Goal: Find specific page/section: Find specific page/section

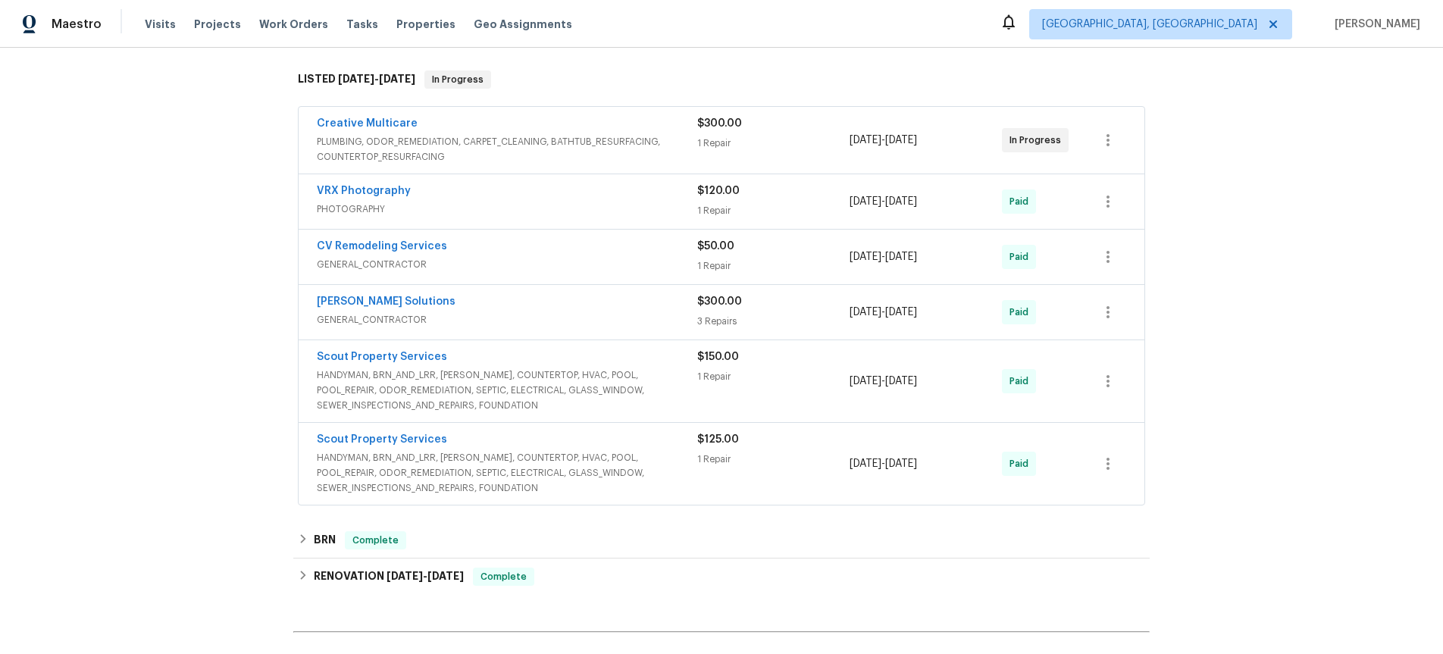
scroll to position [234, 0]
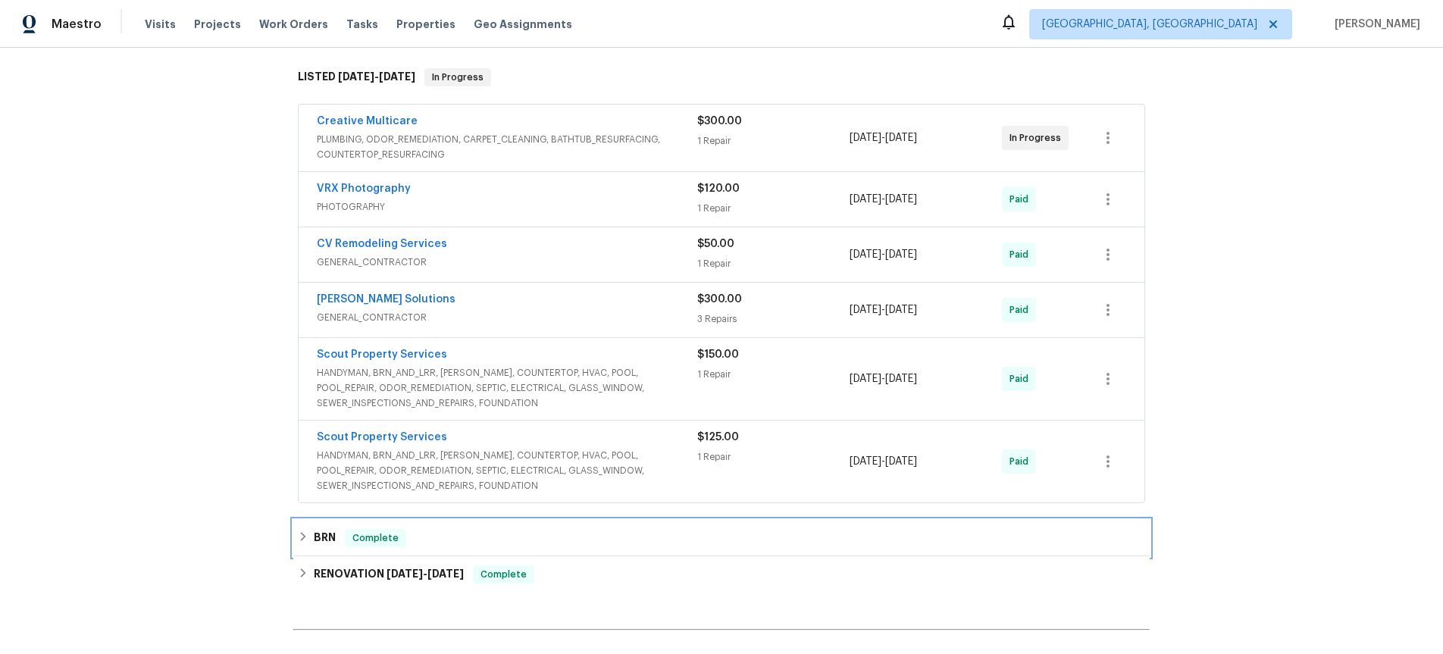
click at [302, 538] on icon at bounding box center [303, 536] width 5 height 9
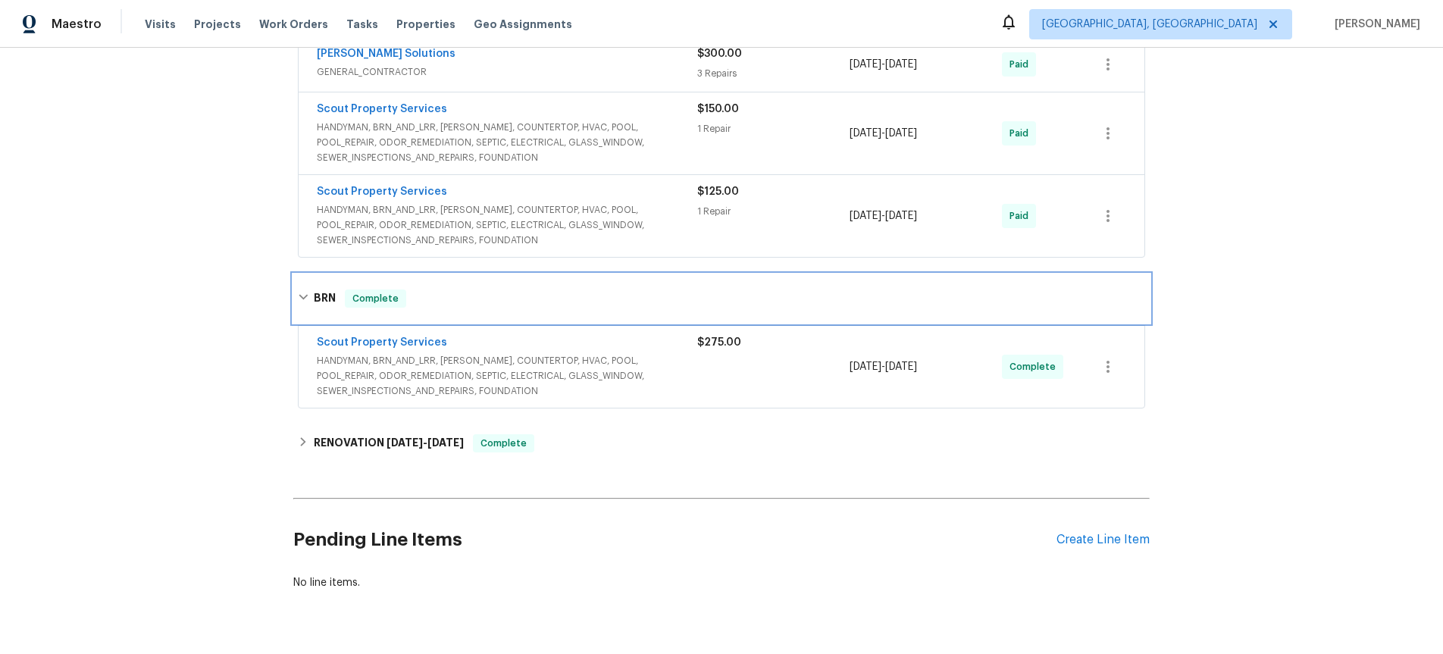
scroll to position [519, 0]
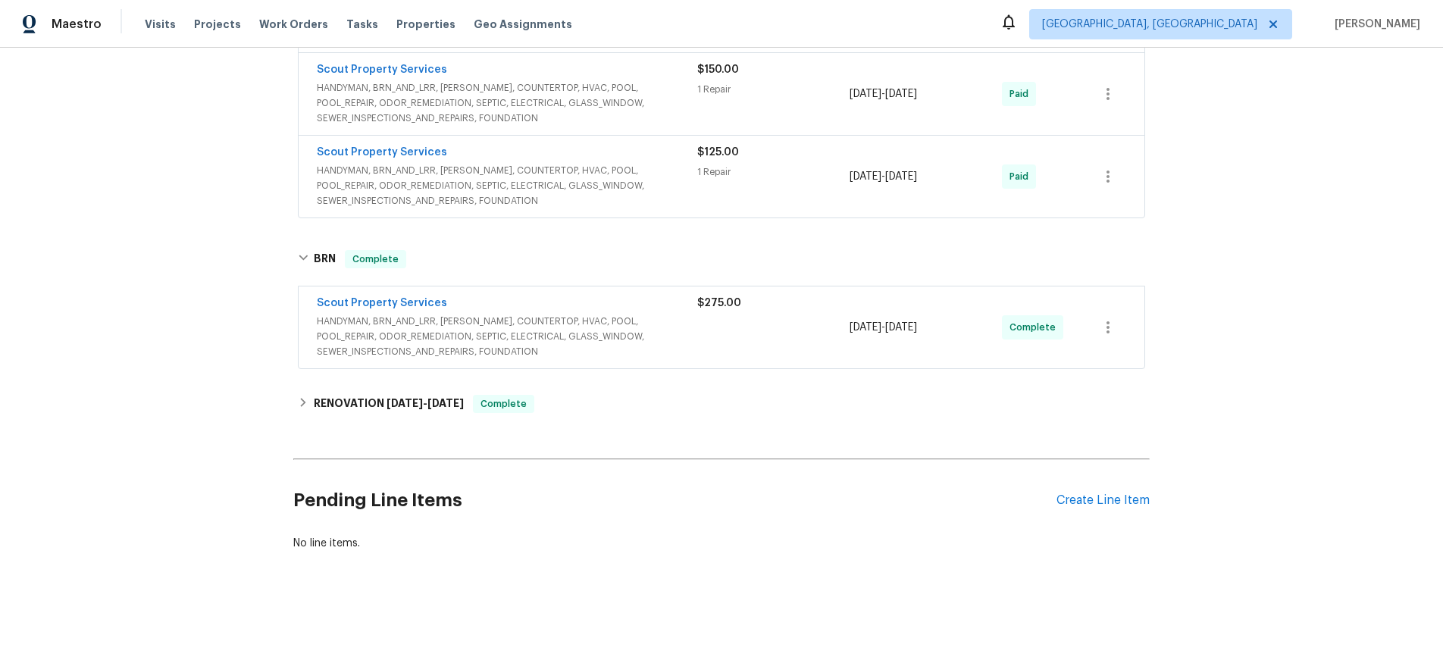
click at [497, 336] on span "HANDYMAN, BRN_AND_LRR, [PERSON_NAME], COUNTERTOP, HVAC, POOL, POOL_REPAIR, ODOR…" at bounding box center [507, 336] width 381 height 45
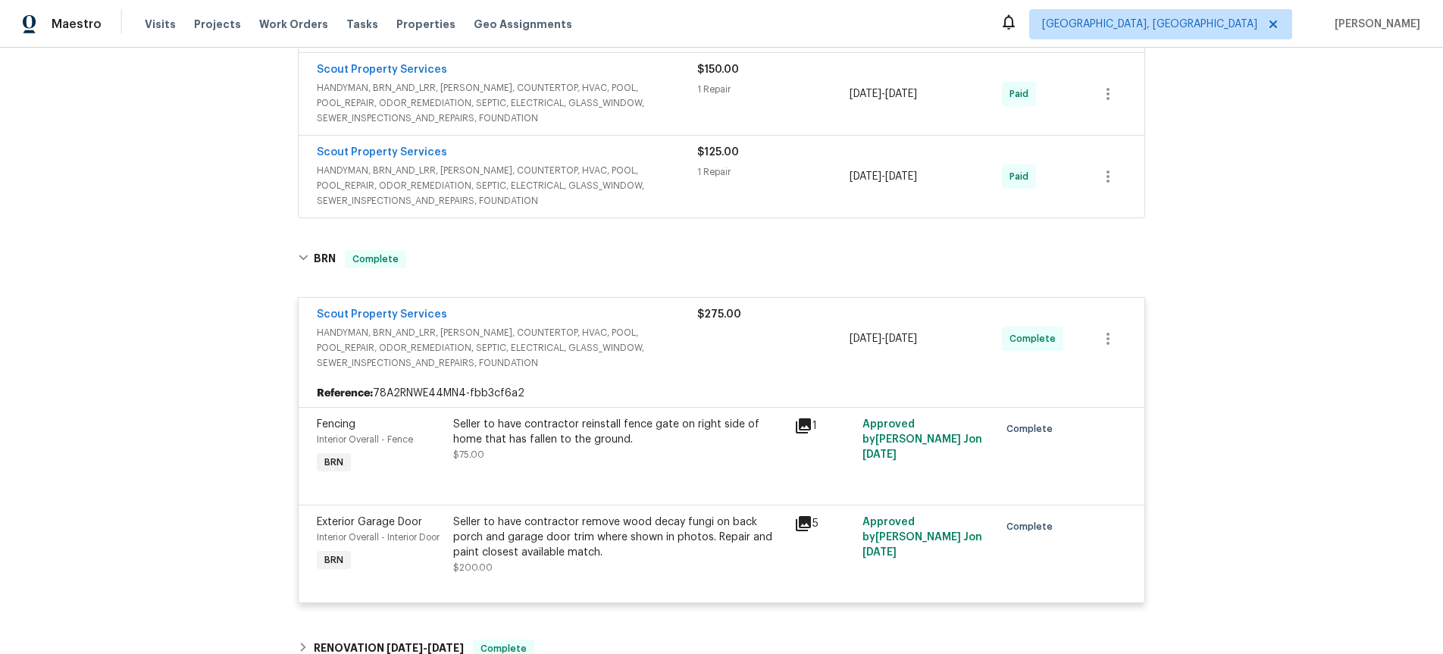
click at [805, 523] on icon at bounding box center [803, 523] width 15 height 15
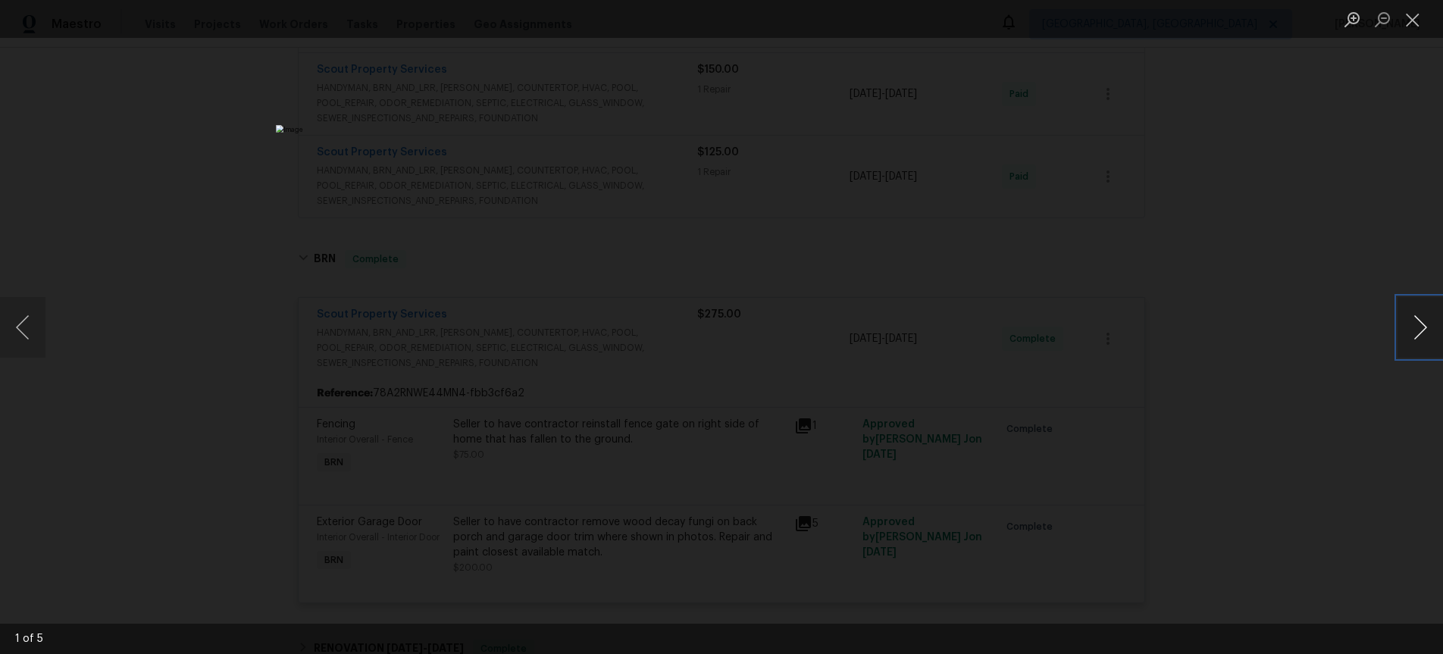
click at [1418, 332] on button "Next image" at bounding box center [1420, 327] width 45 height 61
click at [871, 377] on img "Lightbox" at bounding box center [721, 327] width 891 height 404
click at [967, 378] on div "Lightbox" at bounding box center [721, 327] width 1443 height 654
